Goal: Information Seeking & Learning: Find specific fact

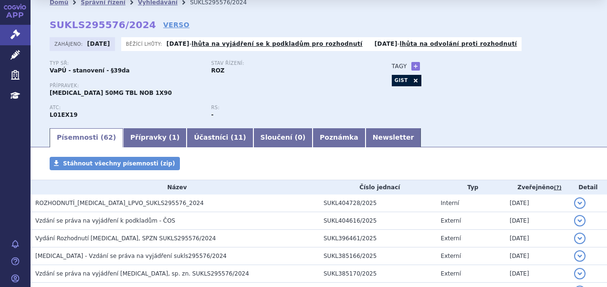
scroll to position [27, 0]
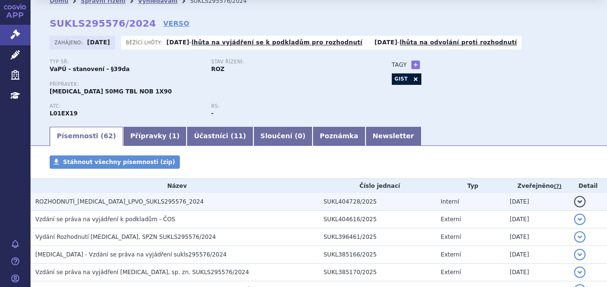
click at [101, 205] on span "ROZHODNUTÍ_QINLOCK_LPVO_SUKLS295576_2024" at bounding box center [119, 202] width 168 height 7
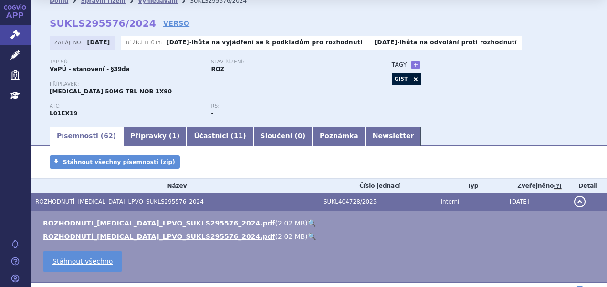
click at [308, 222] on link "🔍" at bounding box center [312, 224] width 8 height 8
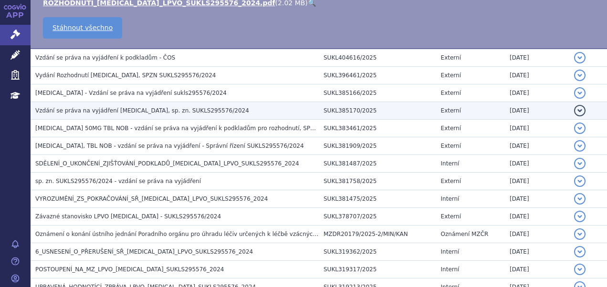
scroll to position [273, 0]
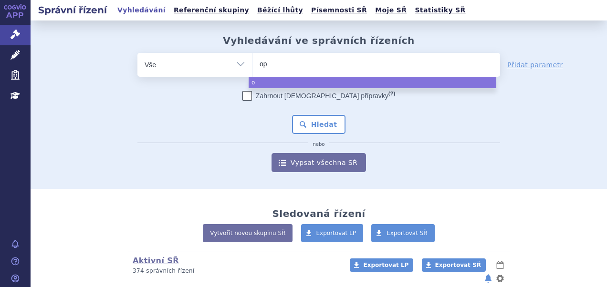
type input "opd"
type input "opdiv"
type input "opdivo"
select select "opdivo"
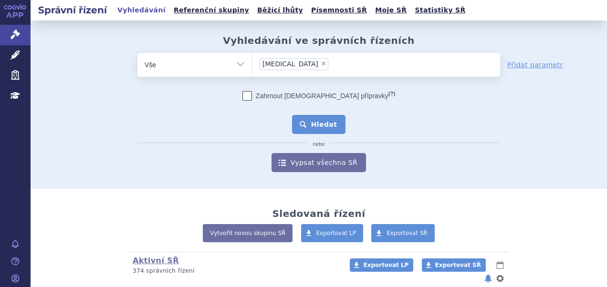
click at [315, 123] on button "Hledat" at bounding box center [319, 124] width 54 height 19
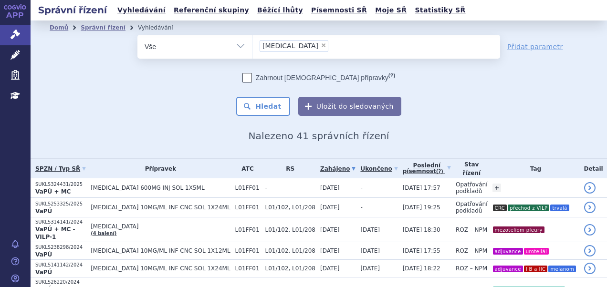
click at [361, 198] on td "-" at bounding box center [377, 208] width 42 height 20
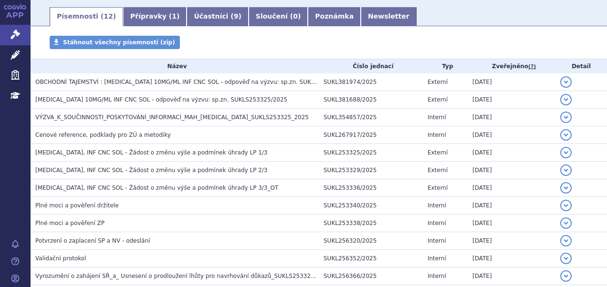
scroll to position [152, 0]
